Goal: Book appointment/travel/reservation

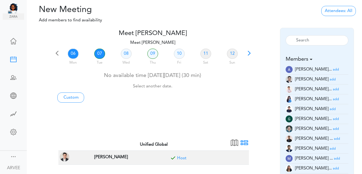
click at [100, 55] on link "07" at bounding box center [99, 54] width 11 height 10
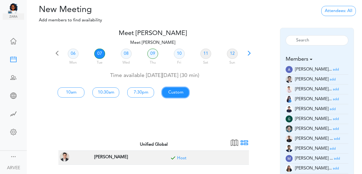
click at [173, 92] on link "Custom" at bounding box center [175, 93] width 27 height 10
type input "Meet [PERSON_NAME]"
type input "[URL][DOMAIN_NAME][SECURITY_DATA]"
type input "[DATE]T10:00"
type input "[DATE]T10:30"
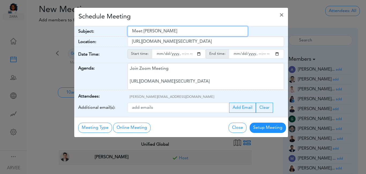
click at [133, 31] on input "Meet [PERSON_NAME]" at bounding box center [187, 31] width 120 height 10
drag, startPoint x: 133, startPoint y: 31, endPoint x: 174, endPoint y: 31, distance: 41.0
click at [179, 31] on input "Meet [PERSON_NAME]" at bounding box center [187, 31] width 120 height 10
paste input "DPS Health + [PERSON_NAME] (internal call)"
type input "DPS Health + [PERSON_NAME] (internal call)"
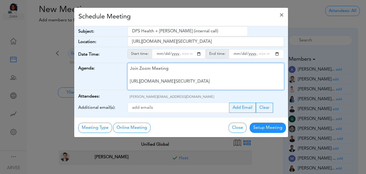
click at [180, 78] on div "Join Zoom Meeting [URL][DOMAIN_NAME][SECURITY_DATA] Meeting ID: 9174257685 Pass…" at bounding box center [205, 76] width 156 height 27
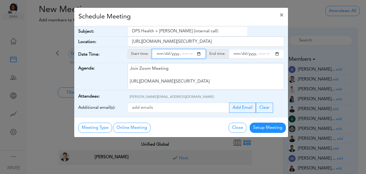
click at [198, 54] on input "starttime" at bounding box center [179, 53] width 54 height 9
click at [181, 54] on input "starttime" at bounding box center [179, 53] width 54 height 9
click at [200, 54] on input "starttime" at bounding box center [179, 53] width 54 height 9
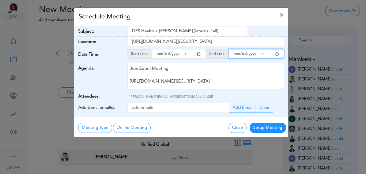
type input "[DATE]T20:00"
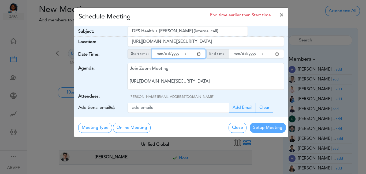
click at [277, 52] on input "endtime" at bounding box center [256, 53] width 55 height 9
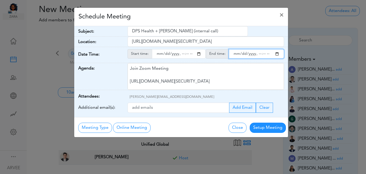
click at [257, 54] on input "endtime" at bounding box center [256, 53] width 55 height 9
type input "[DATE]T21:00"
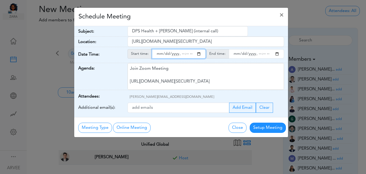
click at [186, 54] on input "starttime" at bounding box center [179, 53] width 54 height 9
type input "[DATE]T20:30"
click at [199, 17] on div "Schedule Meeting ×" at bounding box center [181, 17] width 214 height 18
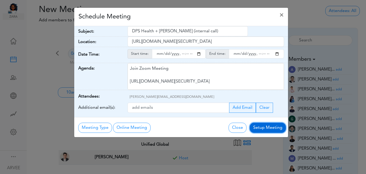
click at [267, 128] on button "Setup Meeting" at bounding box center [267, 128] width 36 height 10
